Goal: Contribute content

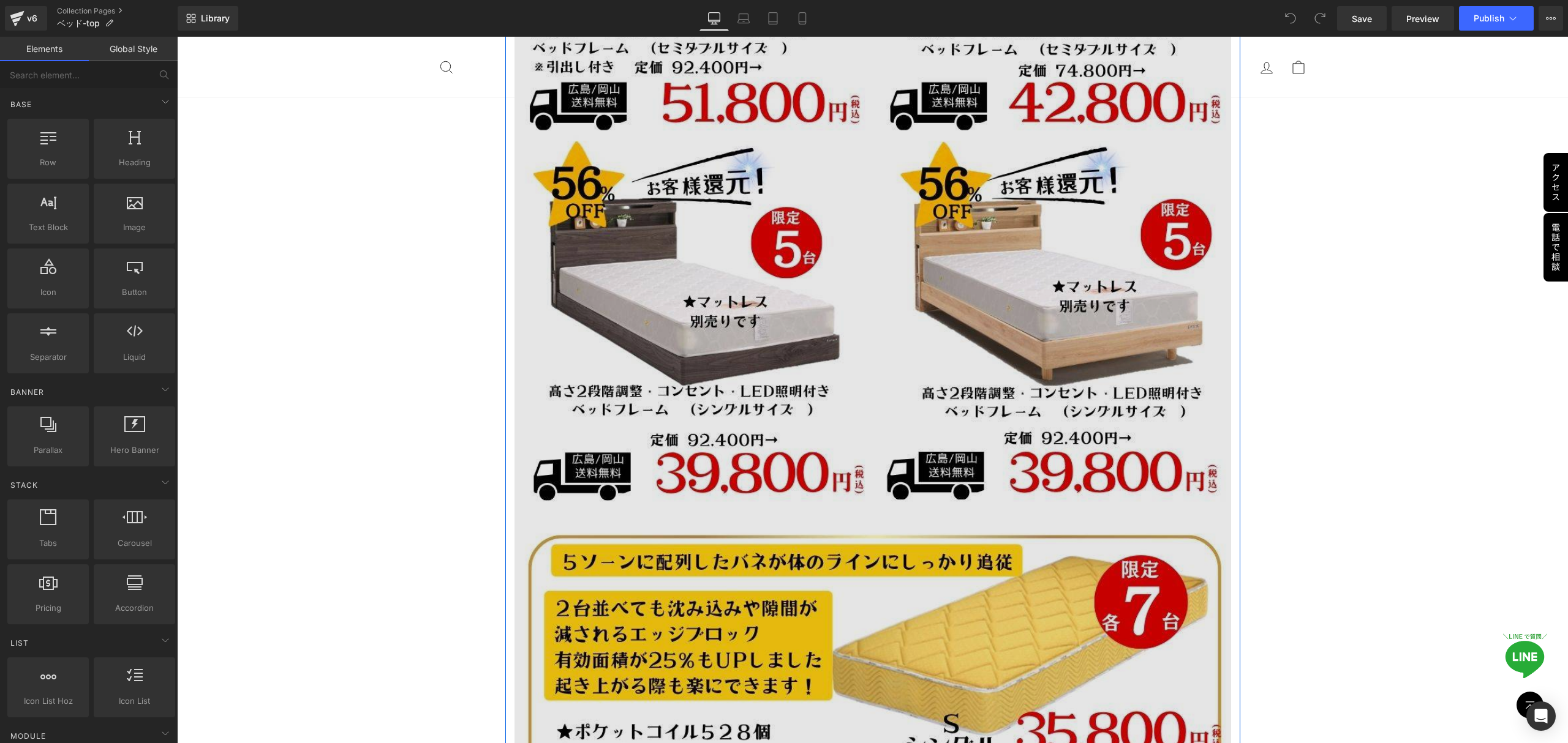
scroll to position [1142, 0]
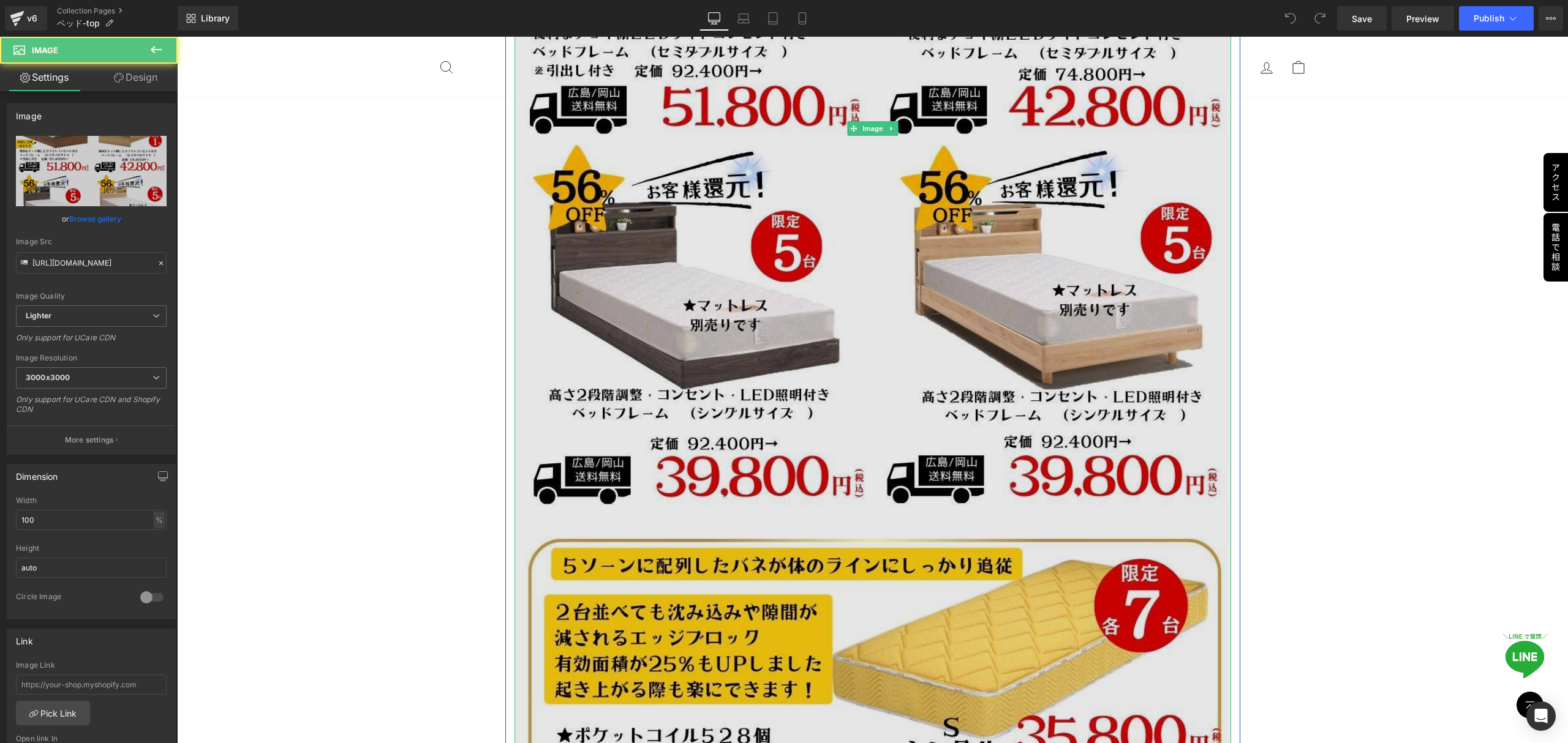
click at [873, 392] on img at bounding box center [872, 128] width 716 height 1433
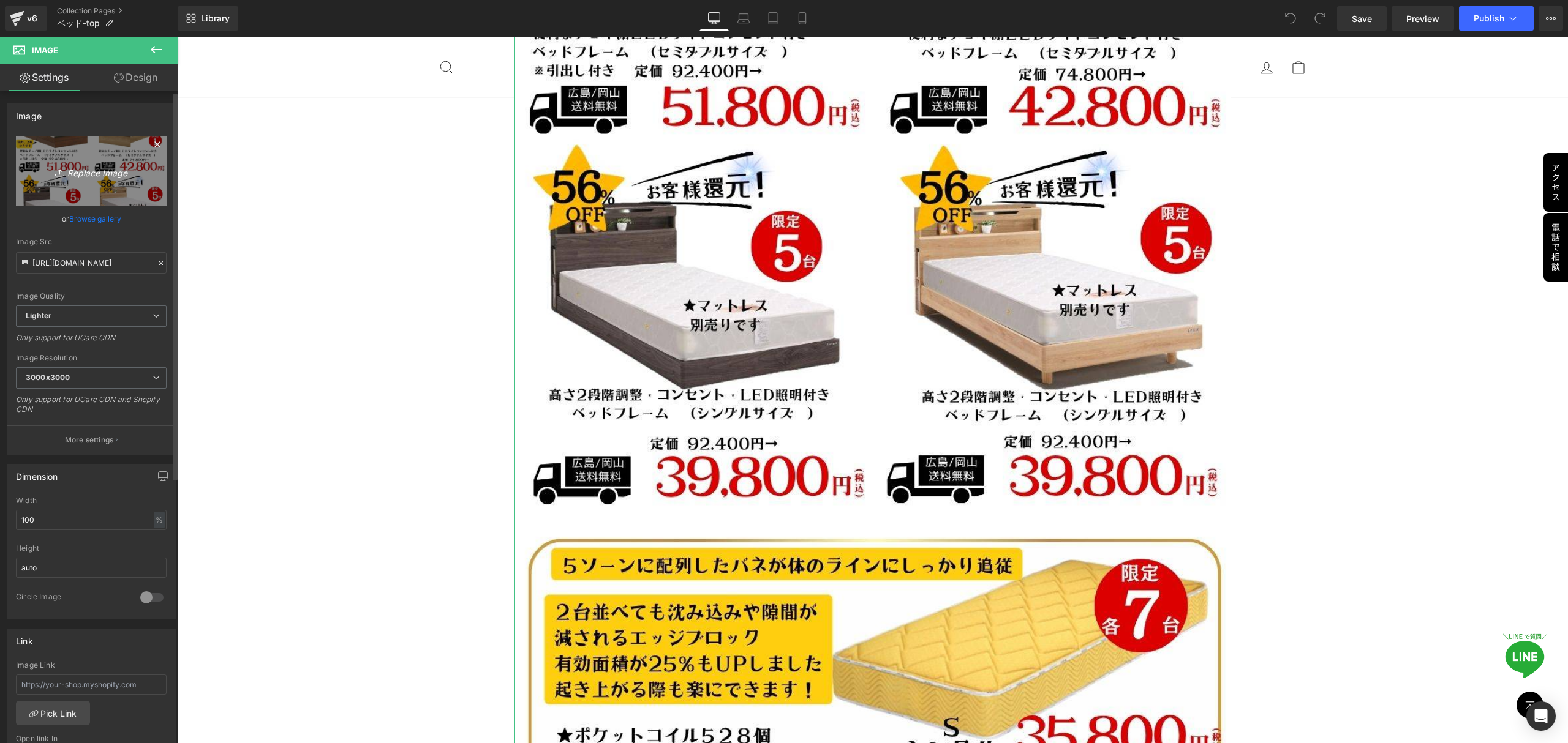
click at [60, 171] on icon at bounding box center [61, 173] width 12 height 12
type input "C:\fakepath\季節のおすすめ (210 x 330 mm).png"
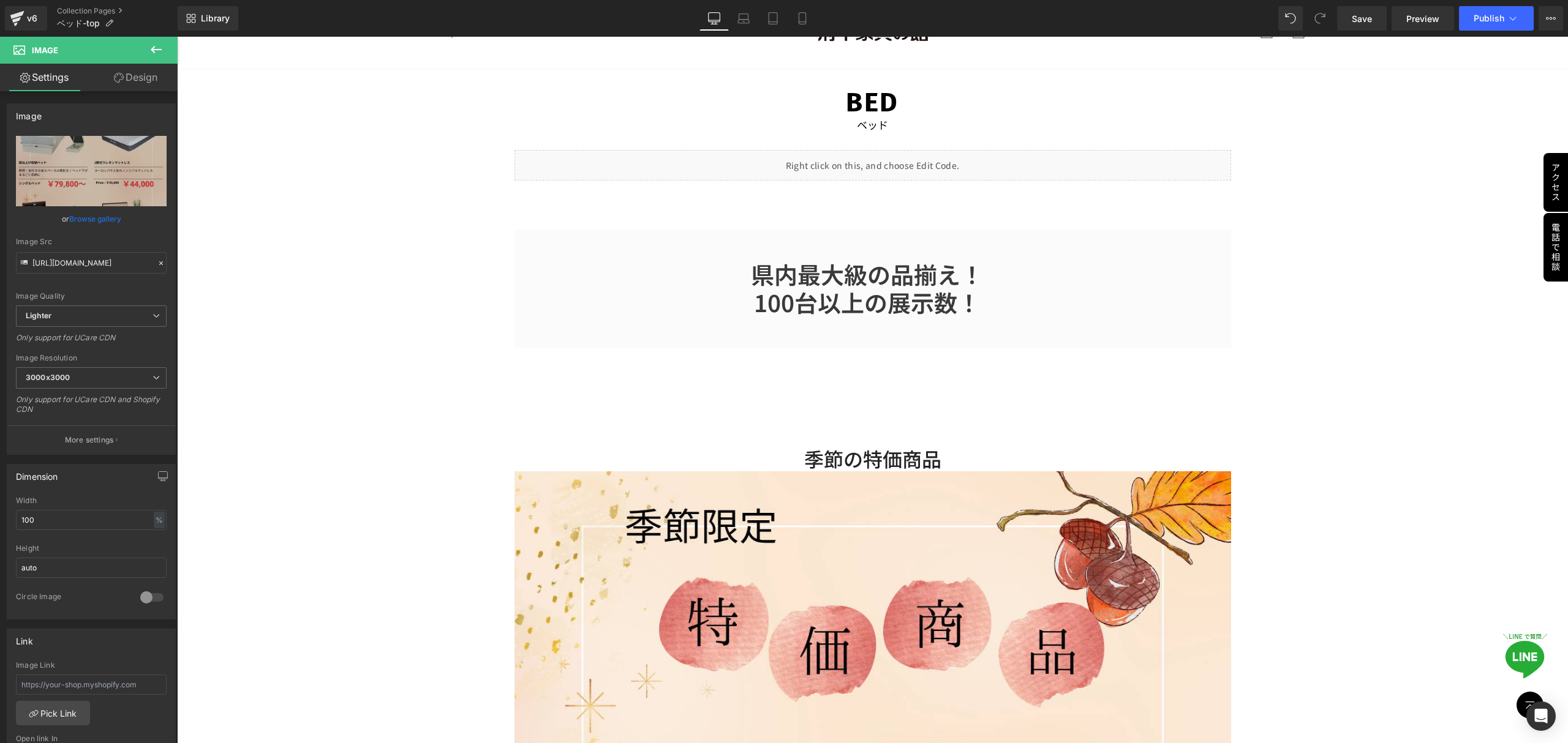
scroll to position [81, 0]
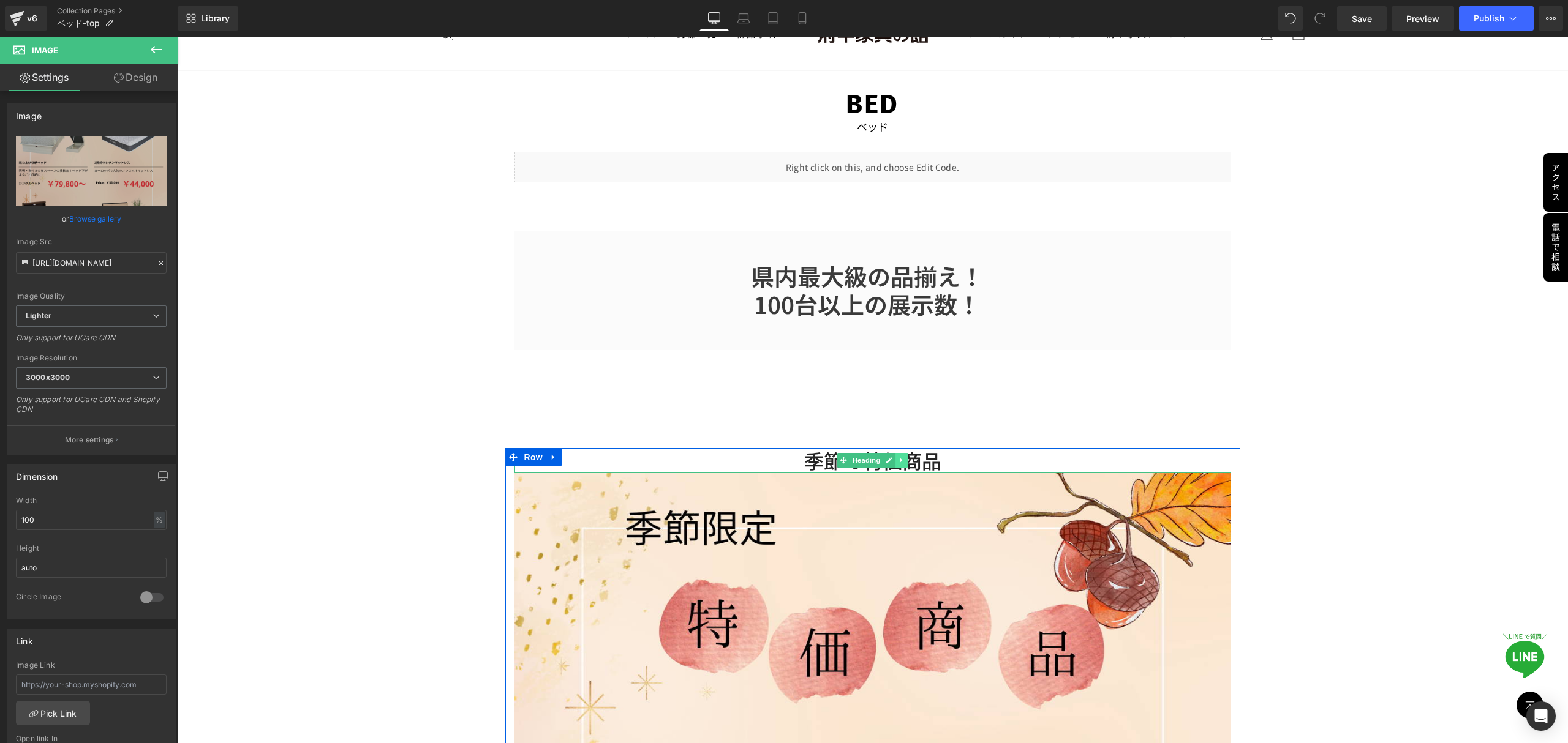
click at [898, 458] on icon at bounding box center [901, 461] width 7 height 8
click at [904, 458] on icon at bounding box center [907, 461] width 7 height 7
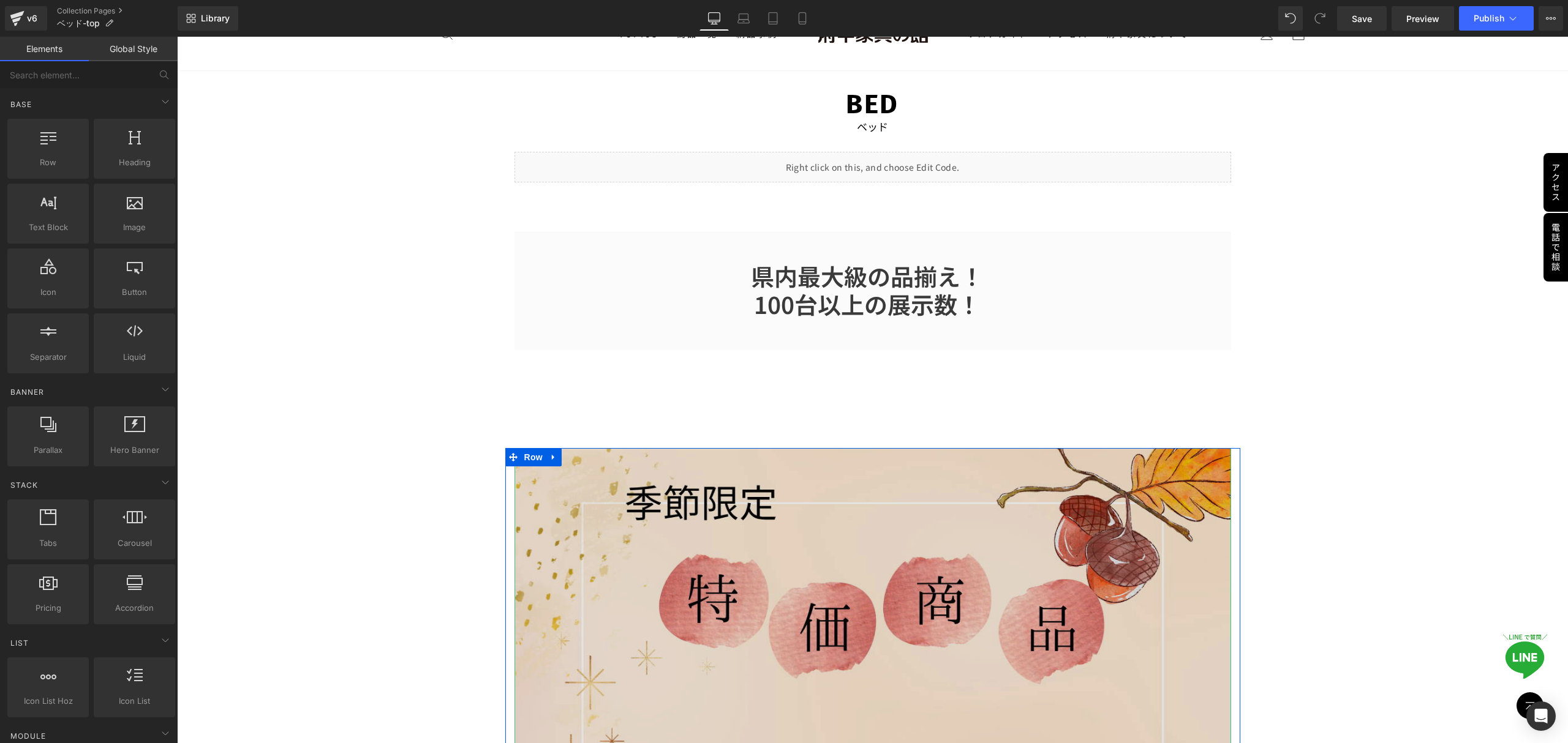
scroll to position [0, 0]
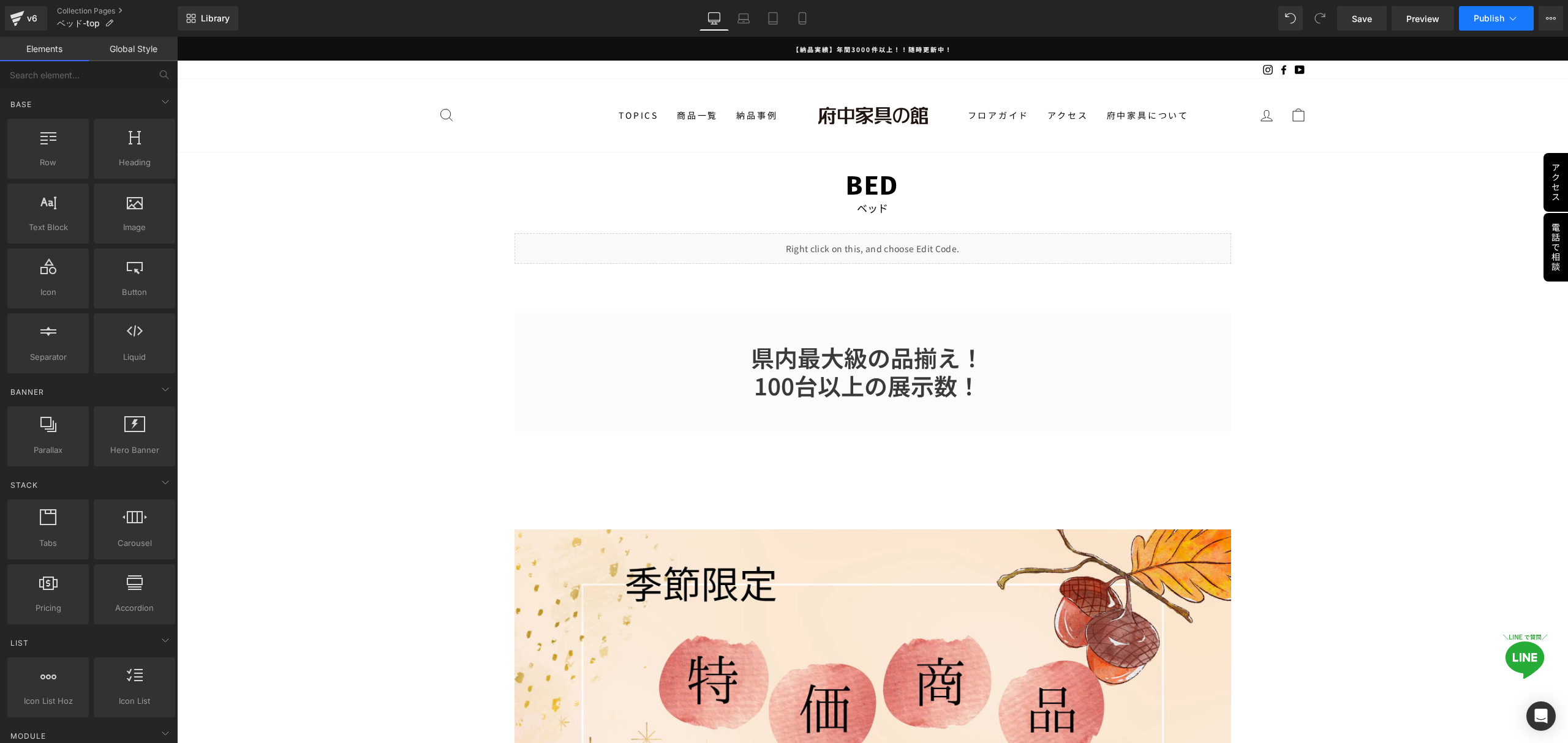
click at [1485, 17] on span "Publish" at bounding box center [1488, 18] width 31 height 10
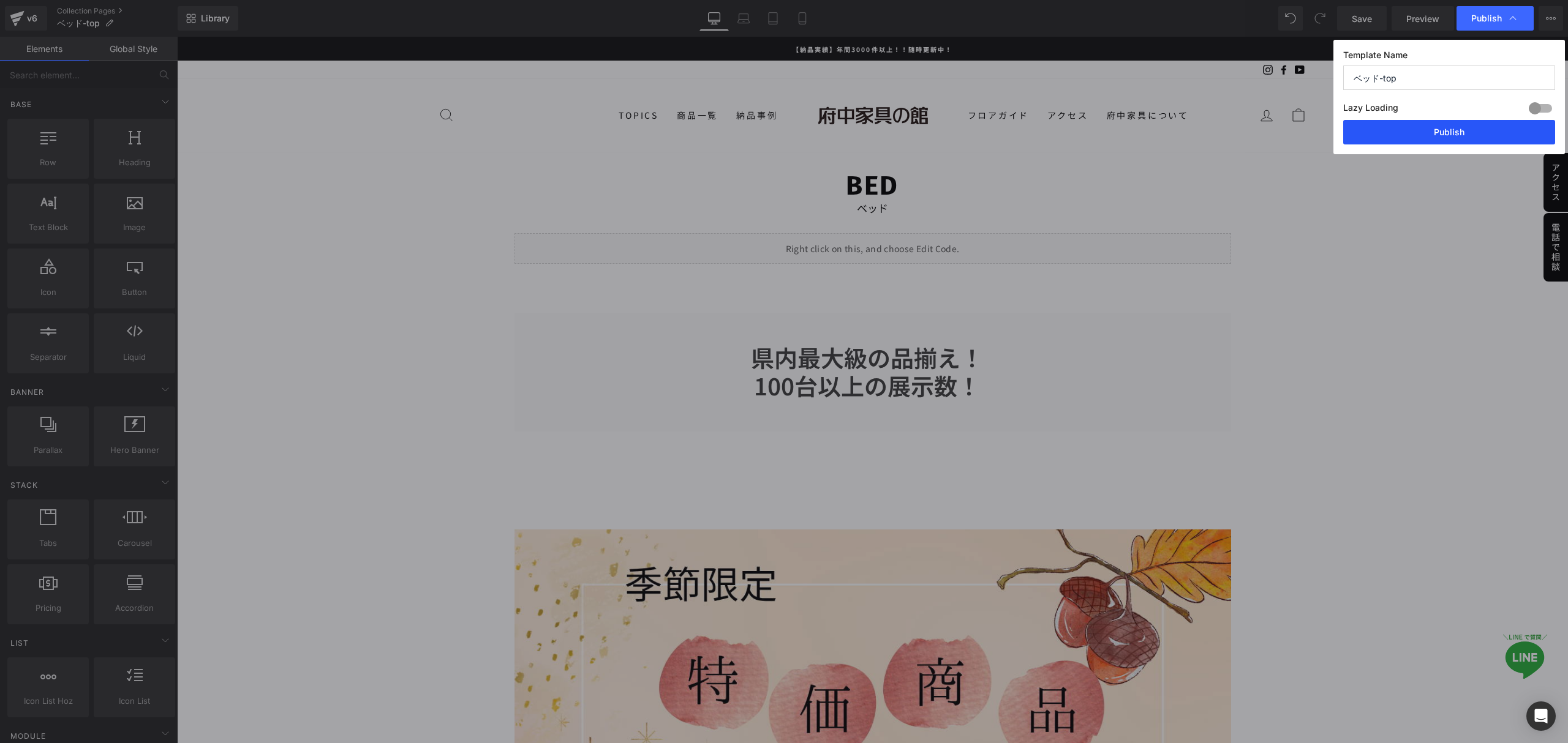
drag, startPoint x: 1427, startPoint y: 140, endPoint x: 1248, endPoint y: 104, distance: 182.6
click at [1427, 140] on button "Publish" at bounding box center [1449, 132] width 212 height 25
